Goal: Download file/media

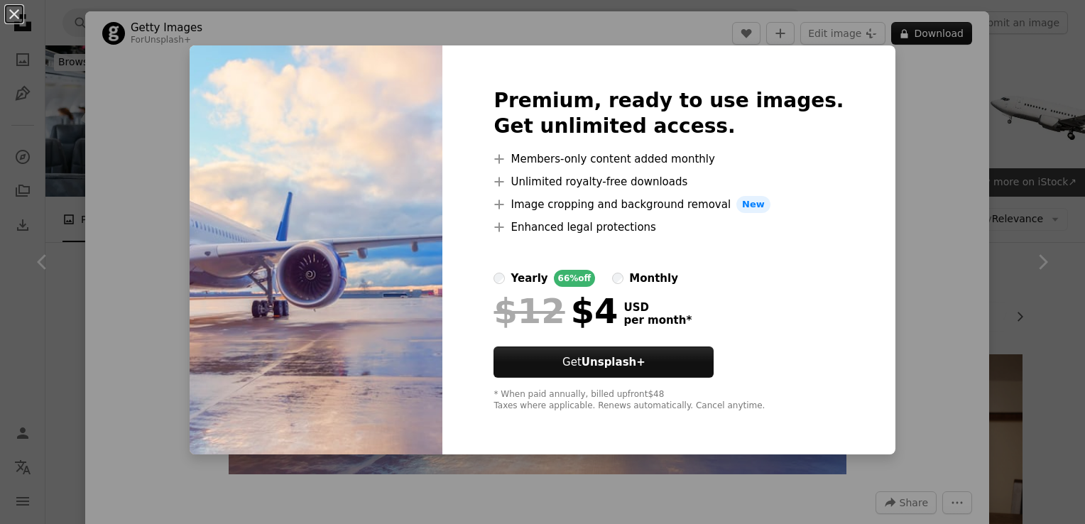
scroll to position [754, 0]
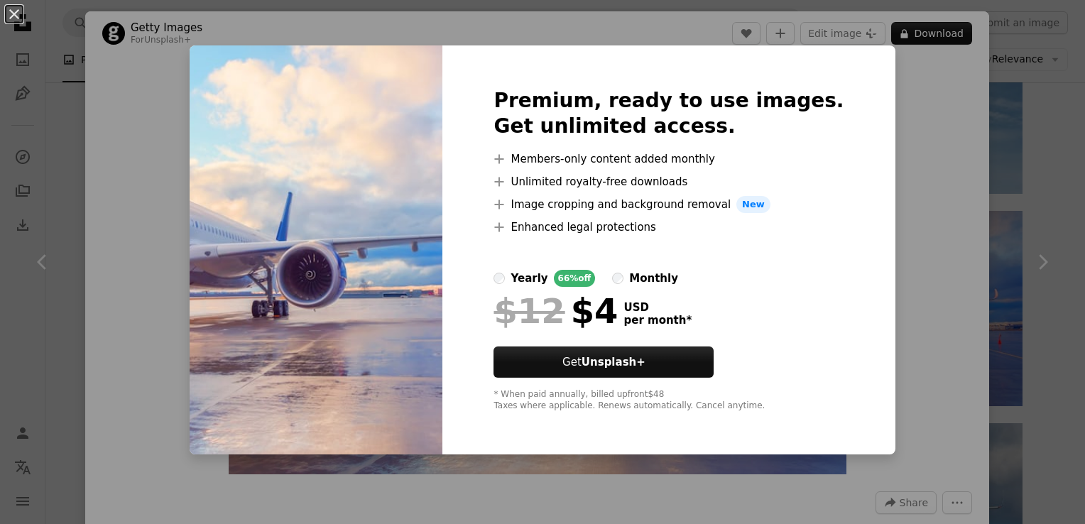
click at [951, 157] on div "An X shape Premium, ready to use images. Get unlimited access. A plus sign Memb…" at bounding box center [542, 262] width 1085 height 524
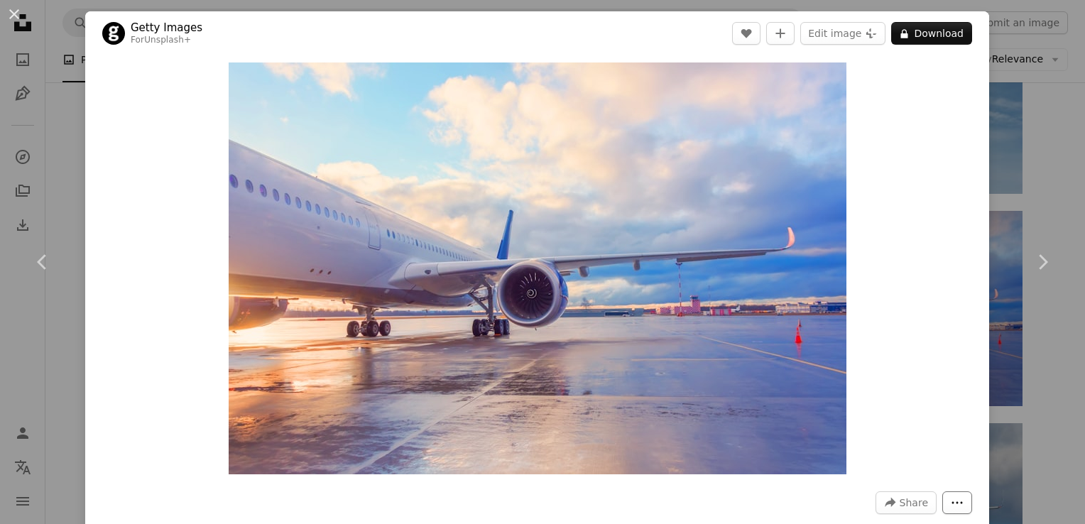
click at [951, 496] on icon "More Actions" at bounding box center [957, 502] width 13 height 13
click at [924, 279] on dialog "An X shape Chevron left Chevron right Getty Images For Unsplash+ A heart A plus…" at bounding box center [542, 262] width 1085 height 524
click at [623, 239] on img "Zoom in on this image" at bounding box center [538, 268] width 618 height 412
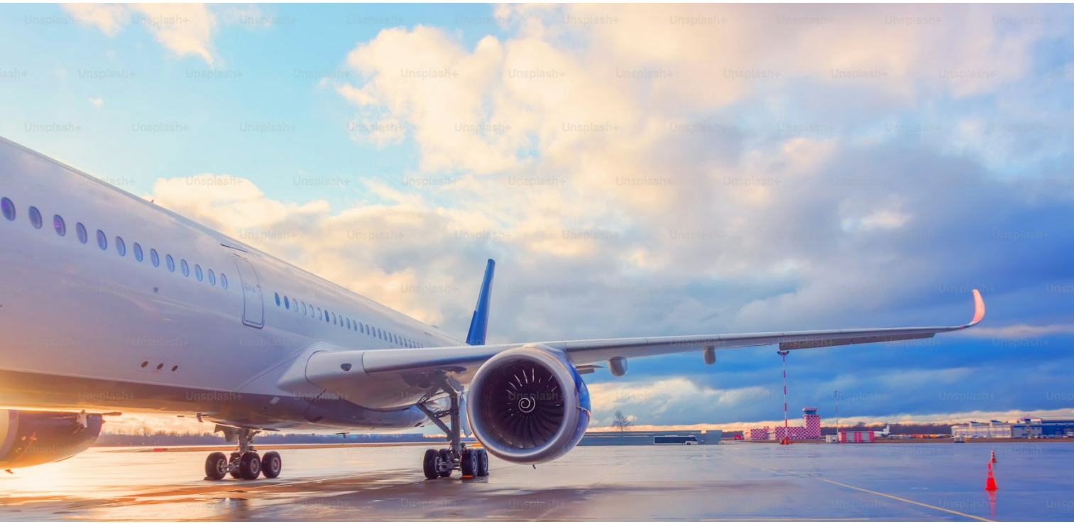
scroll to position [93, 0]
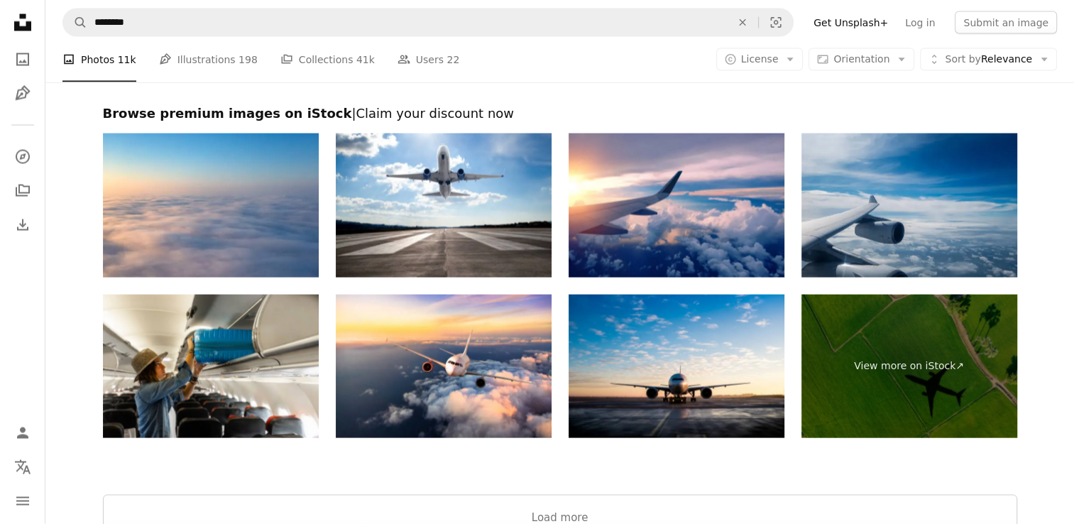
scroll to position [2865, 0]
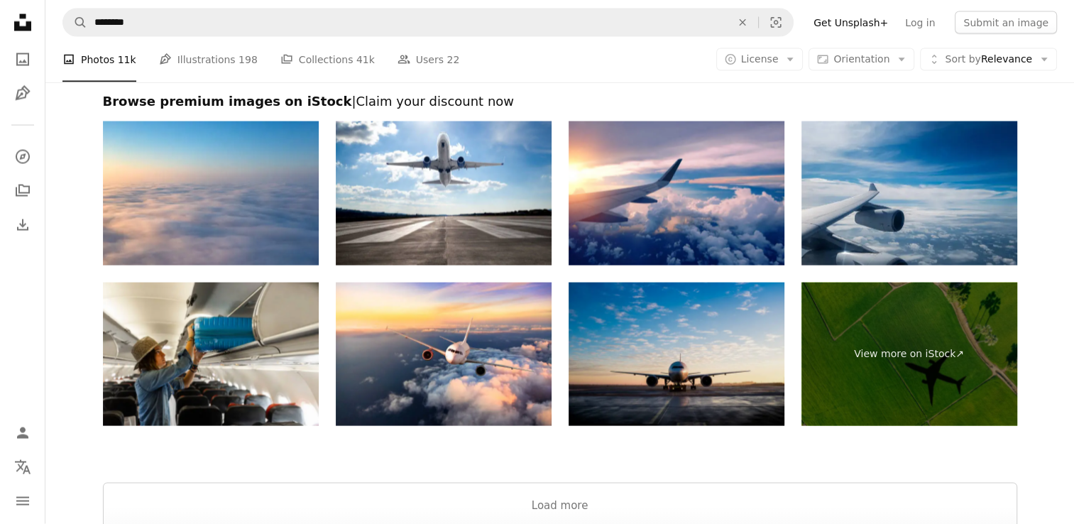
click at [688, 373] on img at bounding box center [677, 355] width 216 height 144
